Goal: Task Accomplishment & Management: Manage account settings

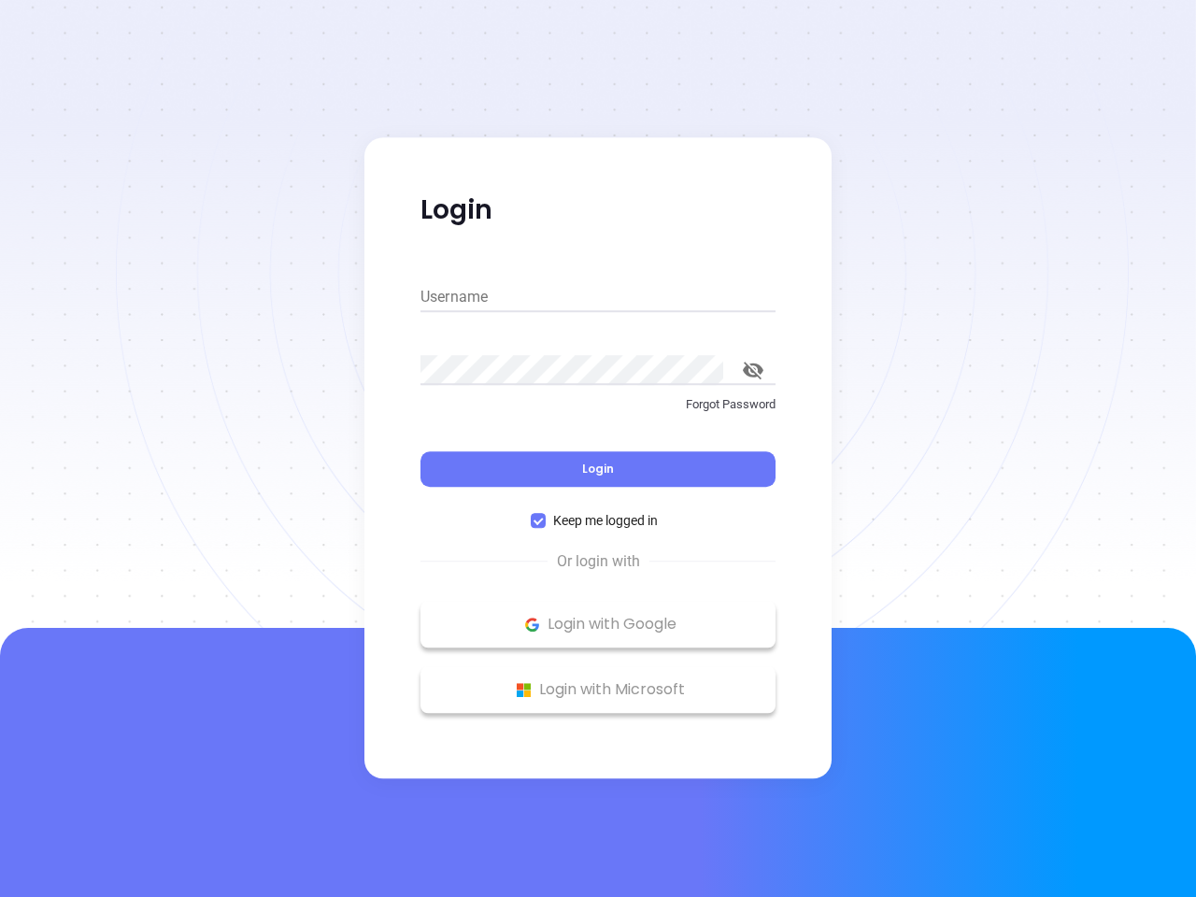
click at [598, 449] on div "Login" at bounding box center [598, 458] width 355 height 58
click at [598, 297] on input "Username" at bounding box center [598, 297] width 355 height 30
click at [753, 370] on icon "toggle password visibility" at bounding box center [753, 371] width 21 height 18
click at [598, 469] on span "Login" at bounding box center [598, 469] width 32 height 16
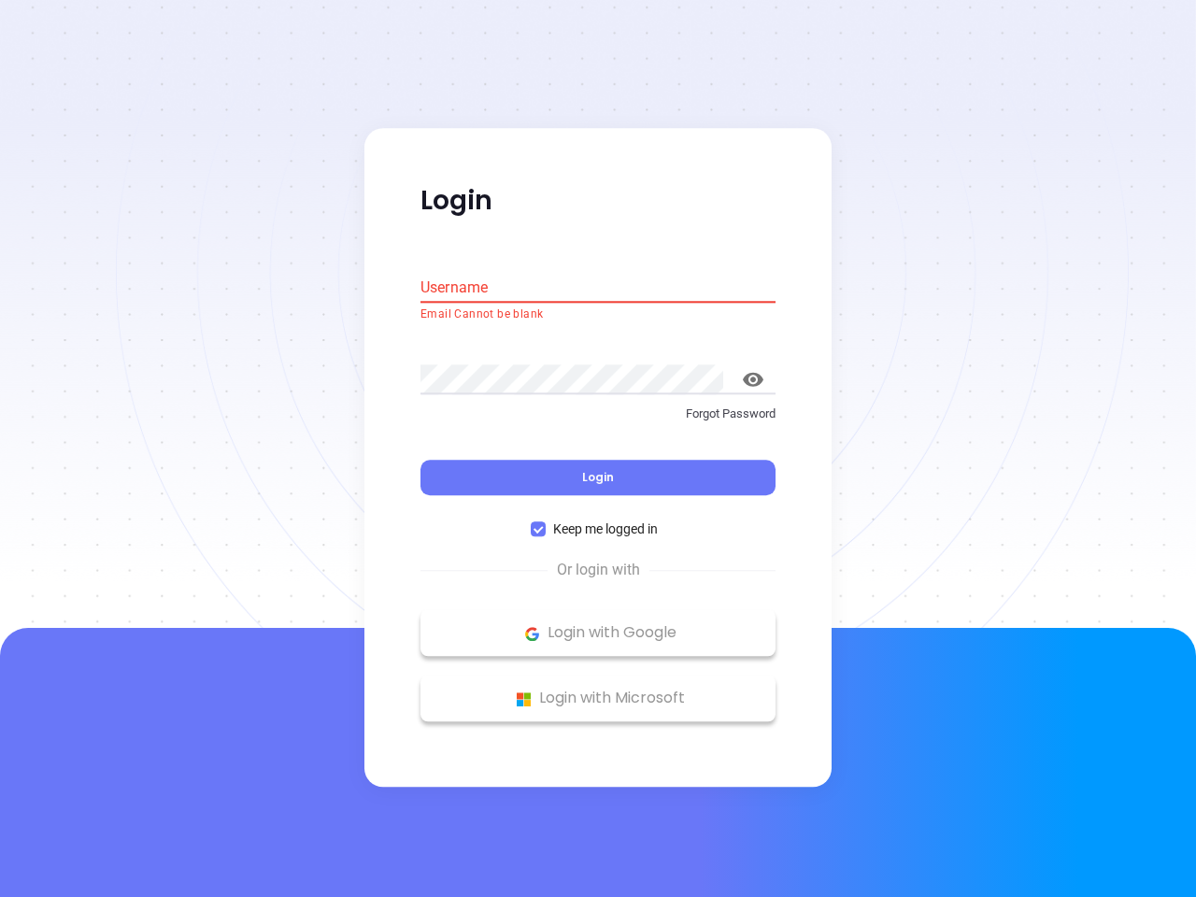
click at [598, 521] on span "Keep me logged in" at bounding box center [606, 530] width 120 height 21
click at [546, 522] on input "Keep me logged in" at bounding box center [538, 529] width 15 height 15
checkbox input "false"
click at [598, 624] on p "Login with Google" at bounding box center [598, 634] width 336 height 28
click at [598, 690] on p "Login with Microsoft" at bounding box center [598, 699] width 336 height 28
